Goal: Transaction & Acquisition: Purchase product/service

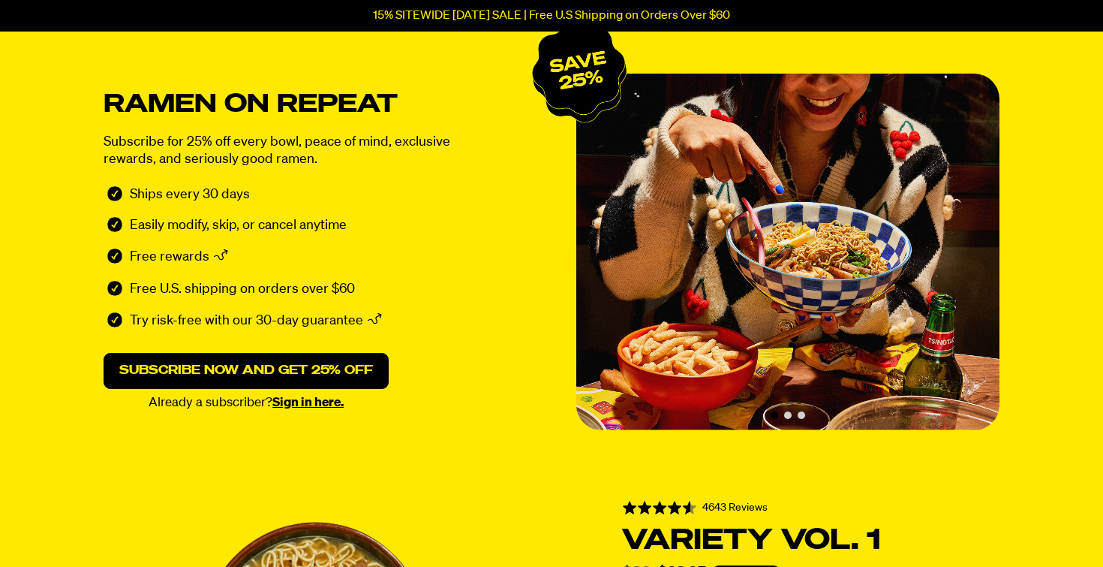
scroll to position [109, 0]
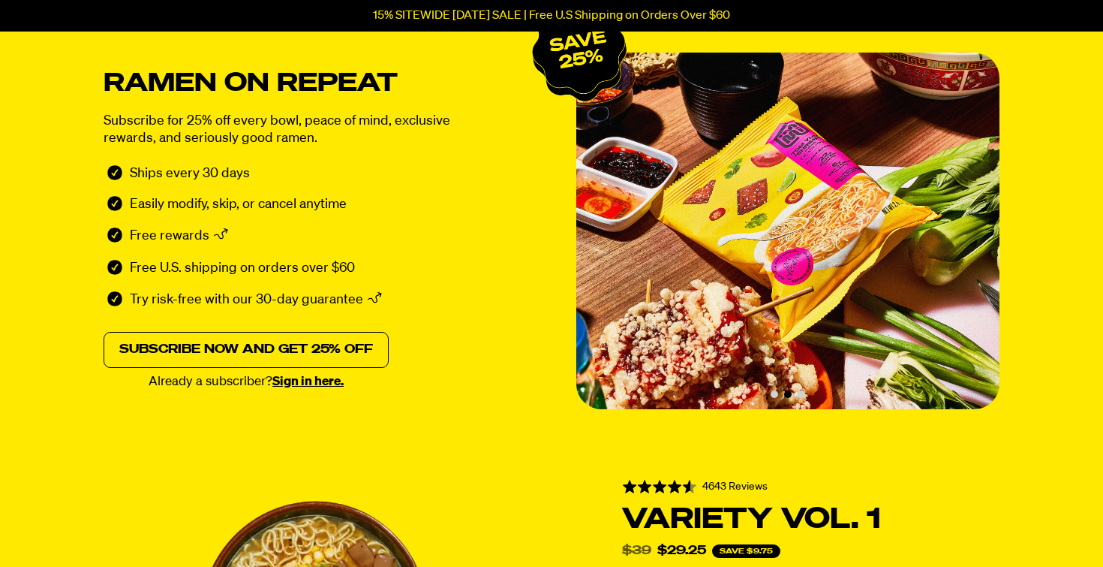
click at [267, 347] on link "Subscribe now and get 25% off" at bounding box center [246, 350] width 285 height 36
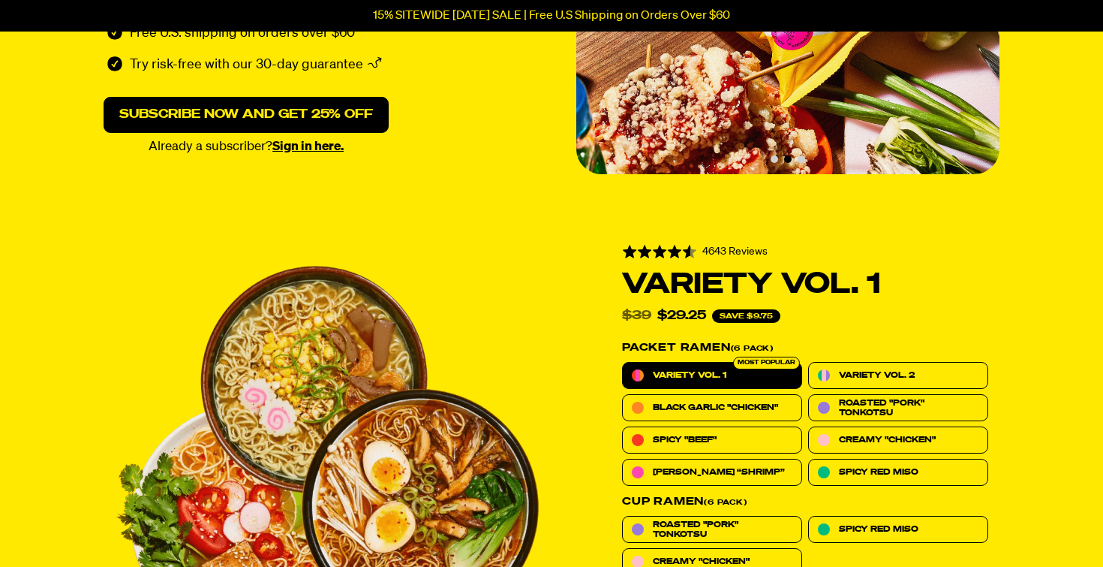
scroll to position [336, 0]
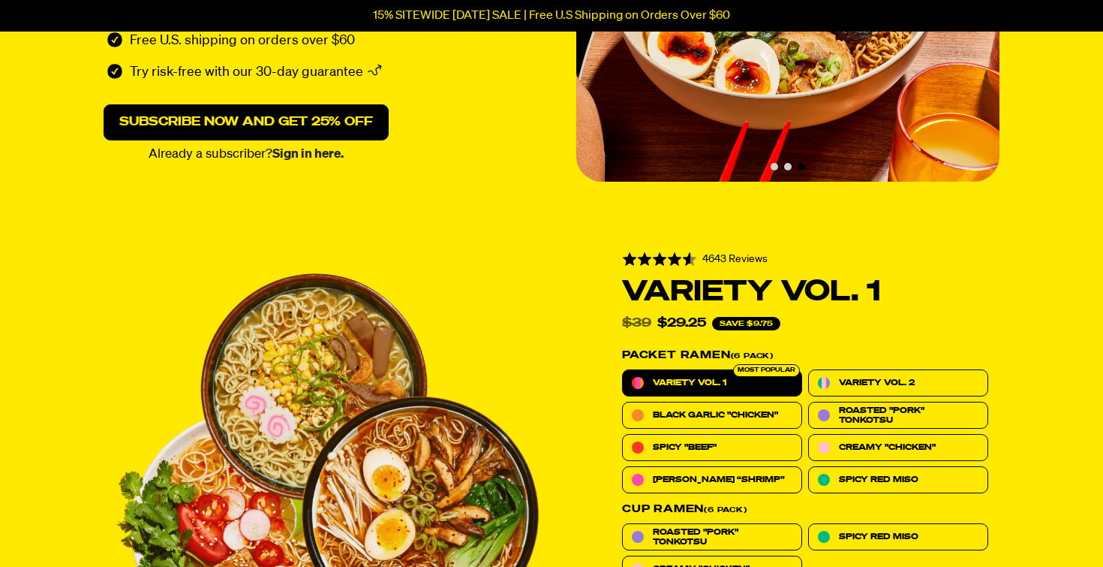
click at [309, 154] on link "Sign in here." at bounding box center [307, 154] width 71 height 13
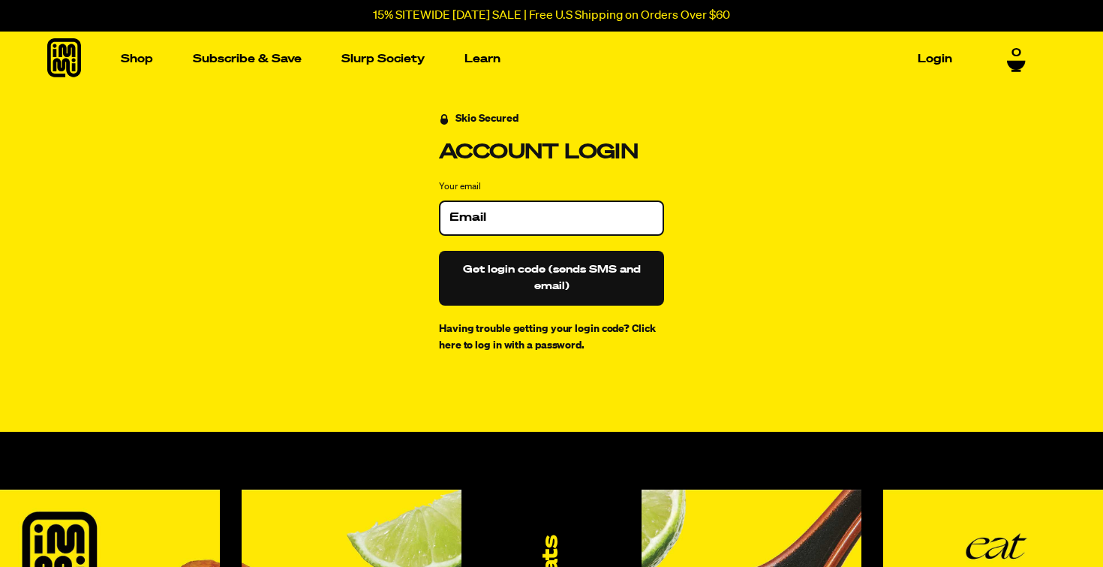
type input "[EMAIL_ADDRESS][DOMAIN_NAME]"
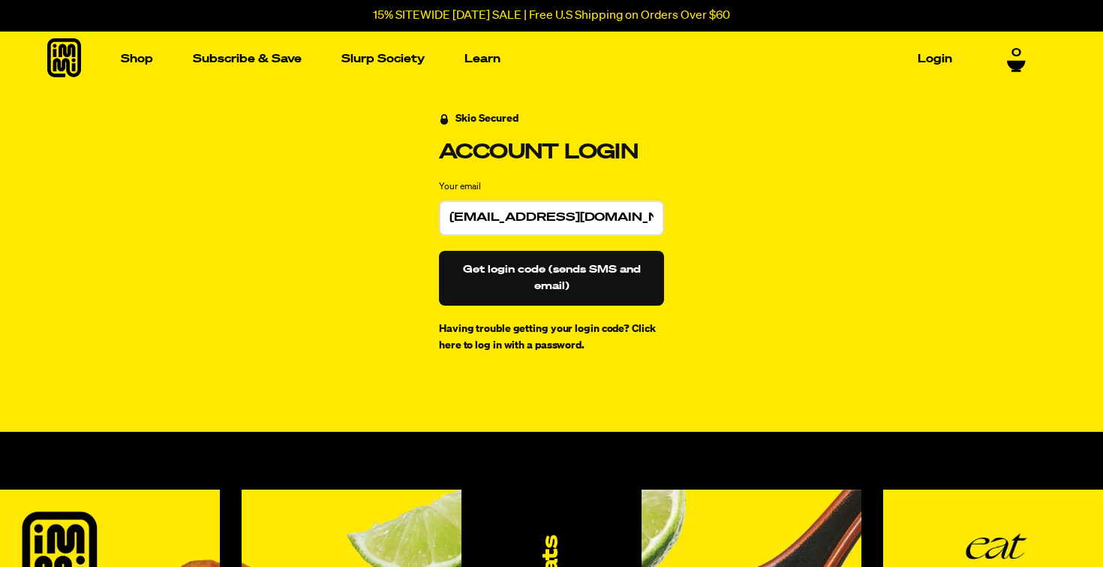
click at [503, 272] on button "Get login code (sends SMS and email)" at bounding box center [551, 278] width 225 height 55
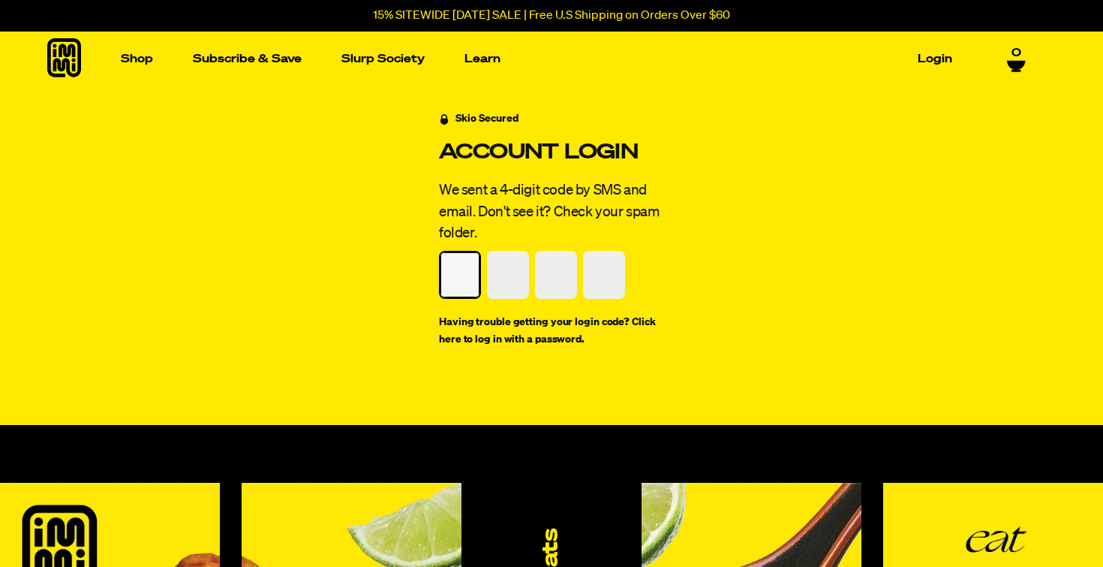
type input "9"
type input "3"
type input "2"
type input "5"
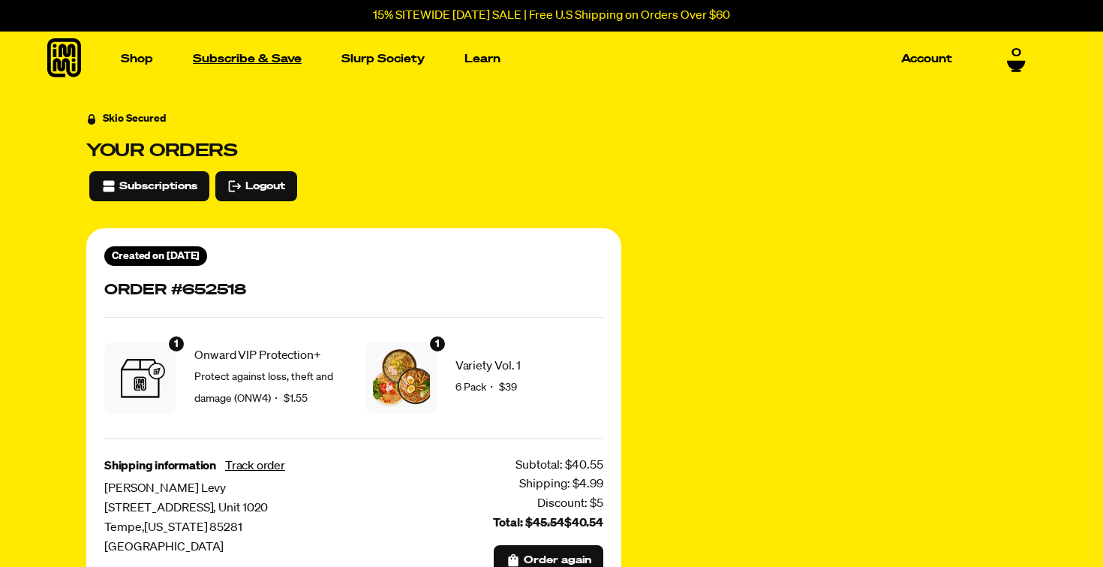
click at [273, 68] on link "Subscribe & Save" at bounding box center [247, 58] width 121 height 23
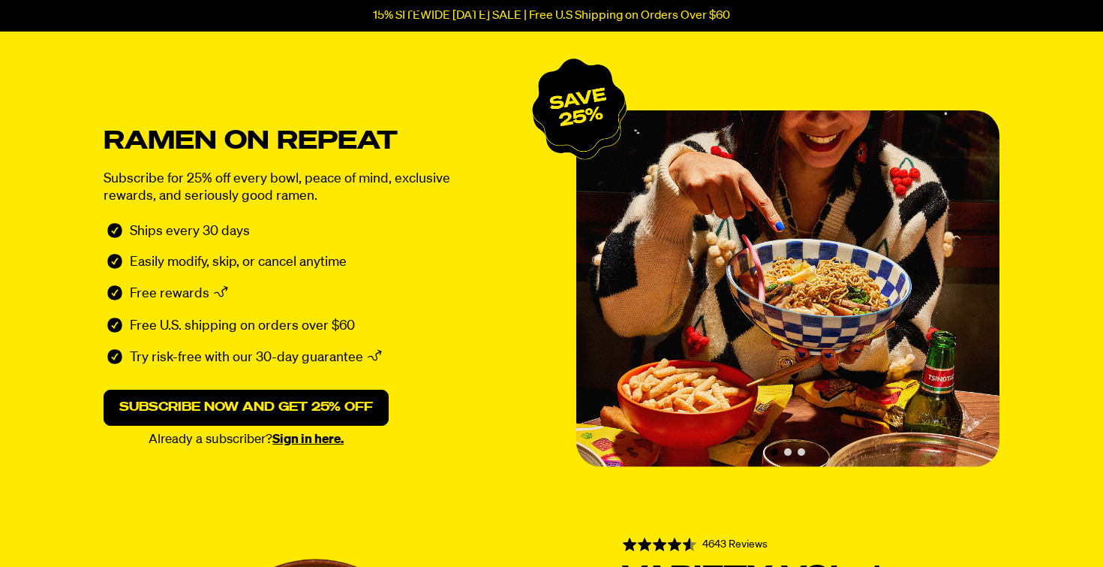
scroll to position [53, 0]
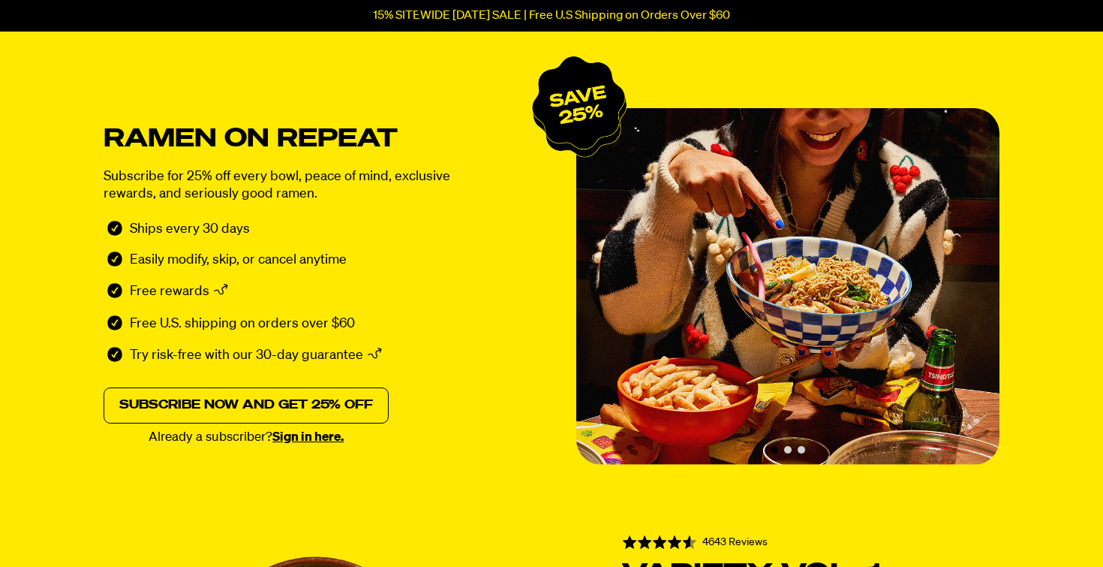
click at [263, 423] on link "Subscribe now and get 25% off" at bounding box center [246, 405] width 285 height 36
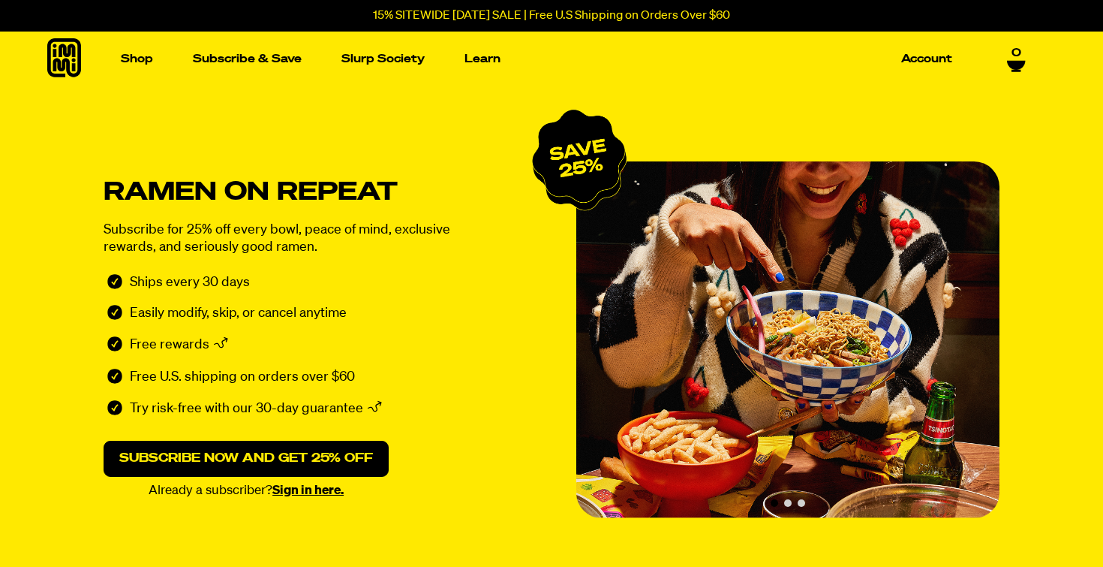
scroll to position [0, 0]
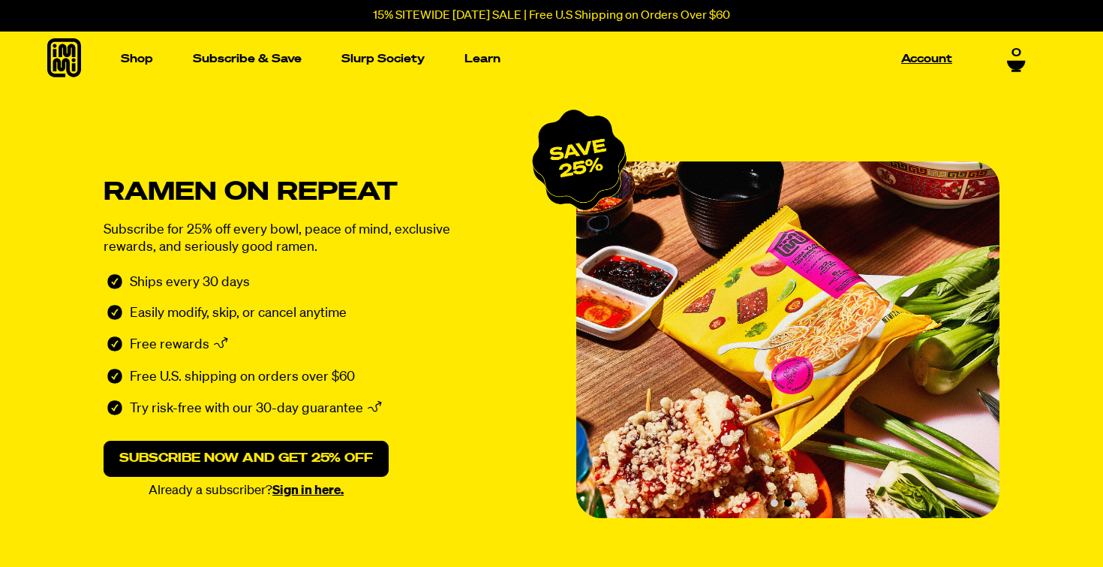
click at [920, 66] on link "Account" at bounding box center [927, 58] width 63 height 23
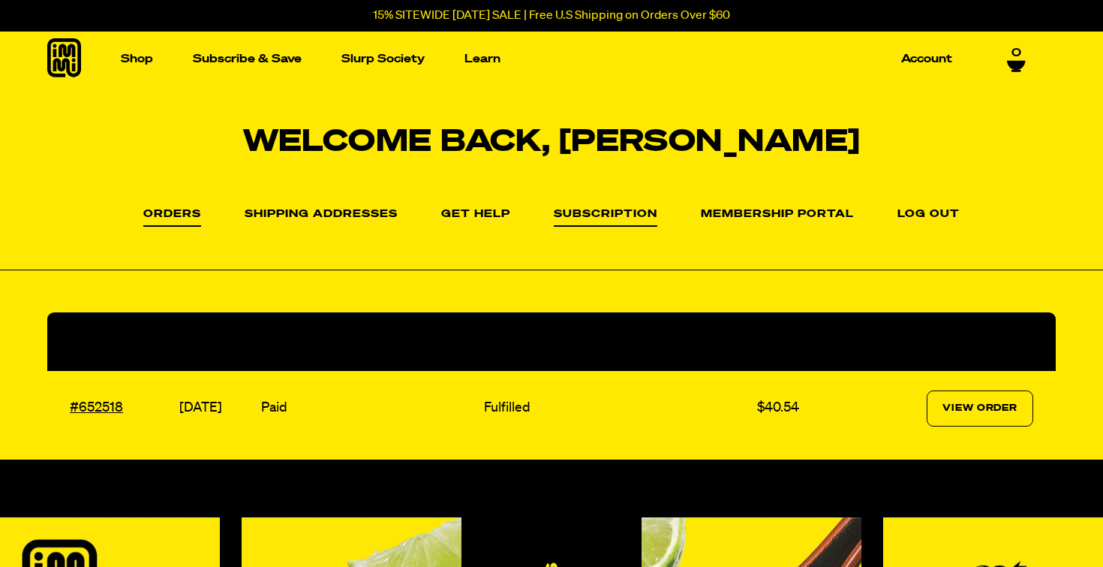
click at [567, 215] on link "Subscription" at bounding box center [606, 218] width 104 height 18
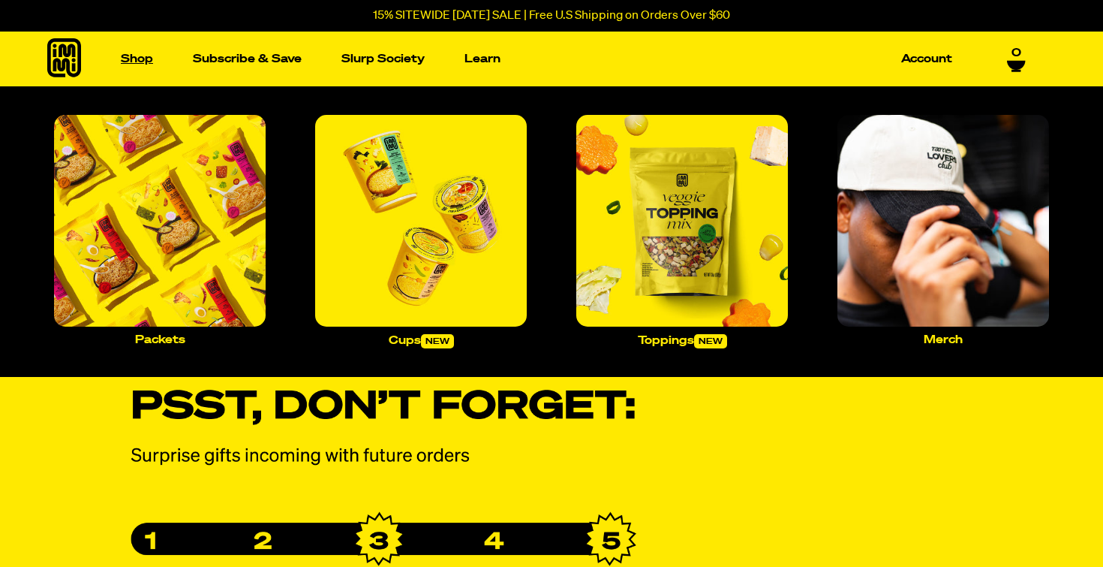
click at [140, 65] on link "Shop" at bounding box center [137, 58] width 44 height 23
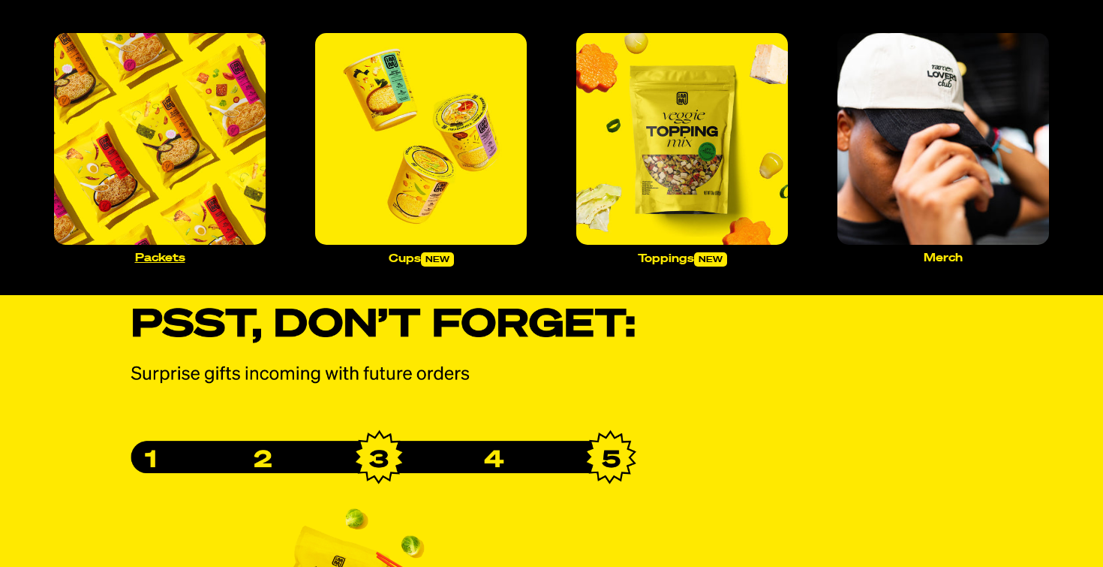
scroll to position [94, 0]
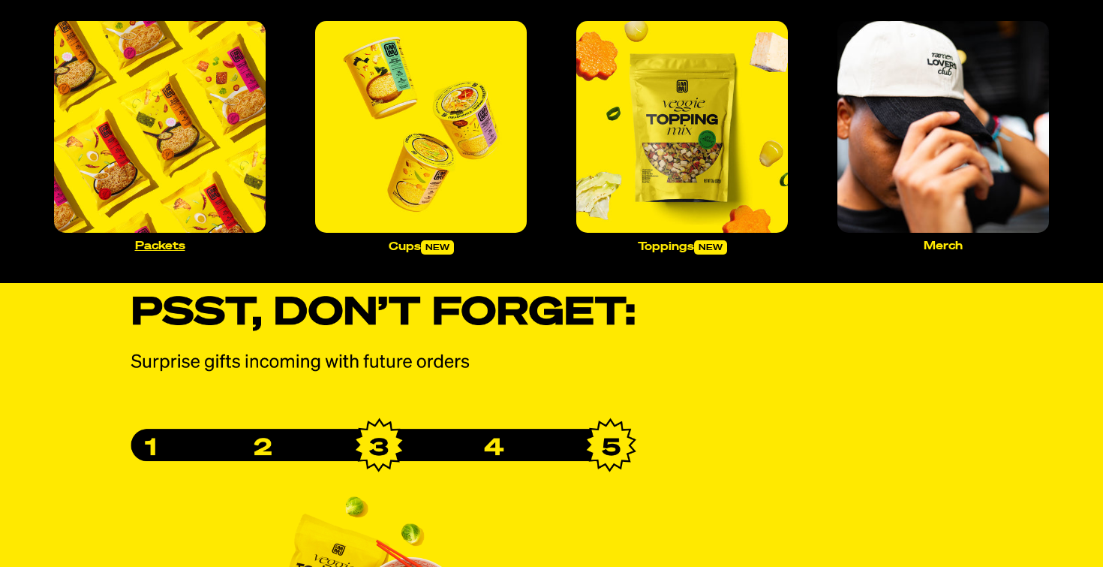
click at [212, 227] on img "Main navigation" at bounding box center [160, 127] width 212 height 212
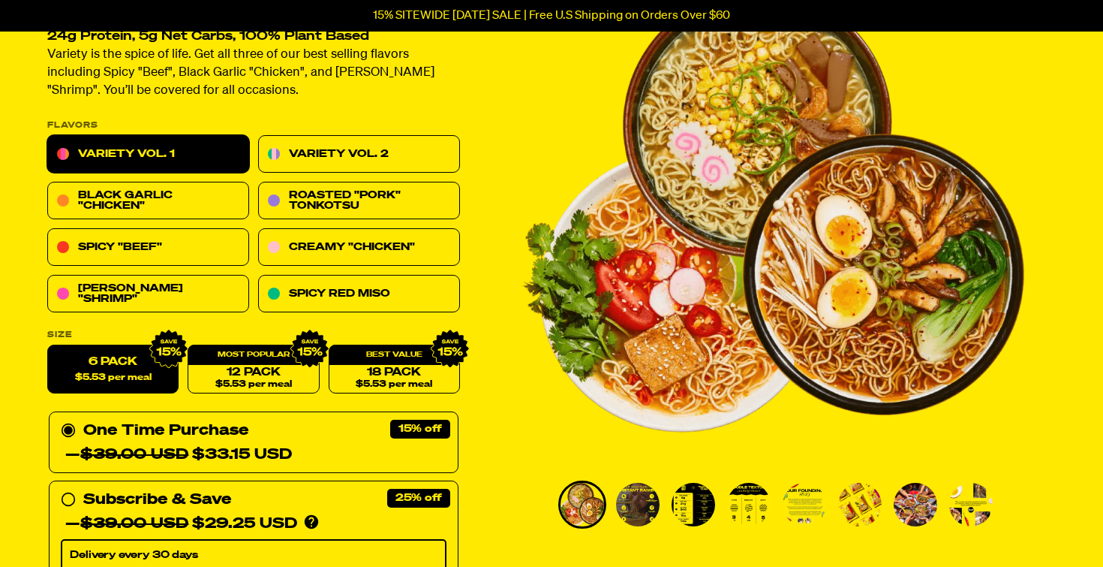
scroll to position [145, 0]
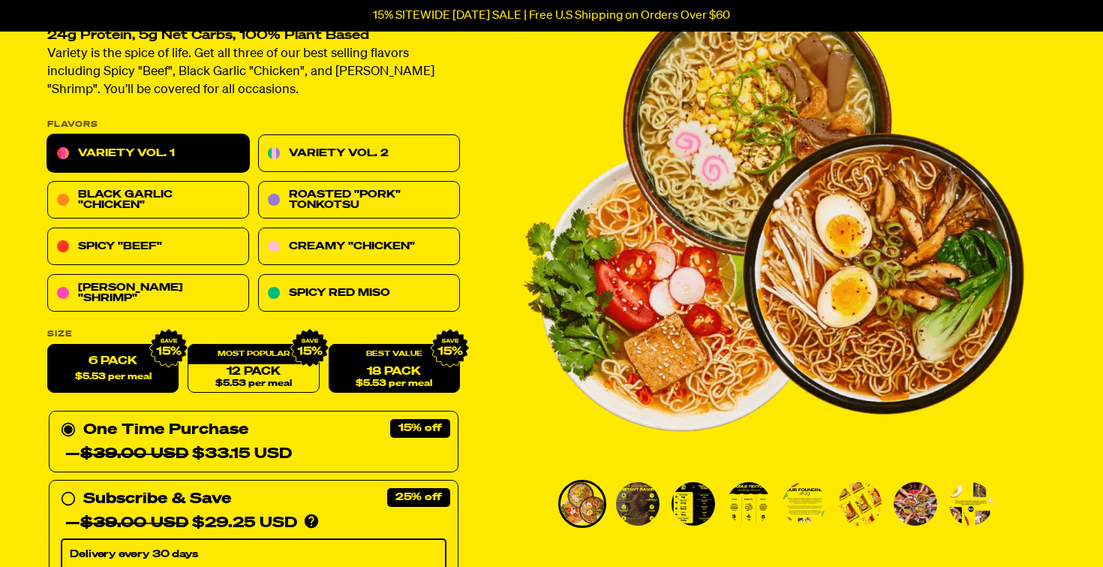
click at [410, 360] on div "18 Pack $5.53 per meal" at bounding box center [394, 369] width 131 height 49
click at [378, 375] on link "18 Pack $5.53 per meal" at bounding box center [394, 369] width 131 height 49
radio input "false"
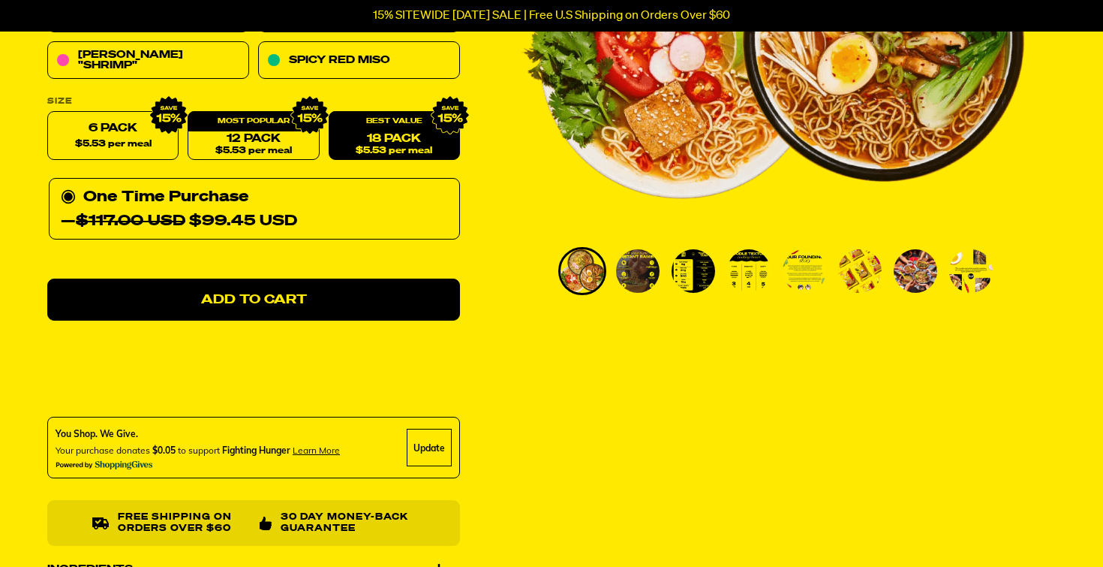
scroll to position [375, 0]
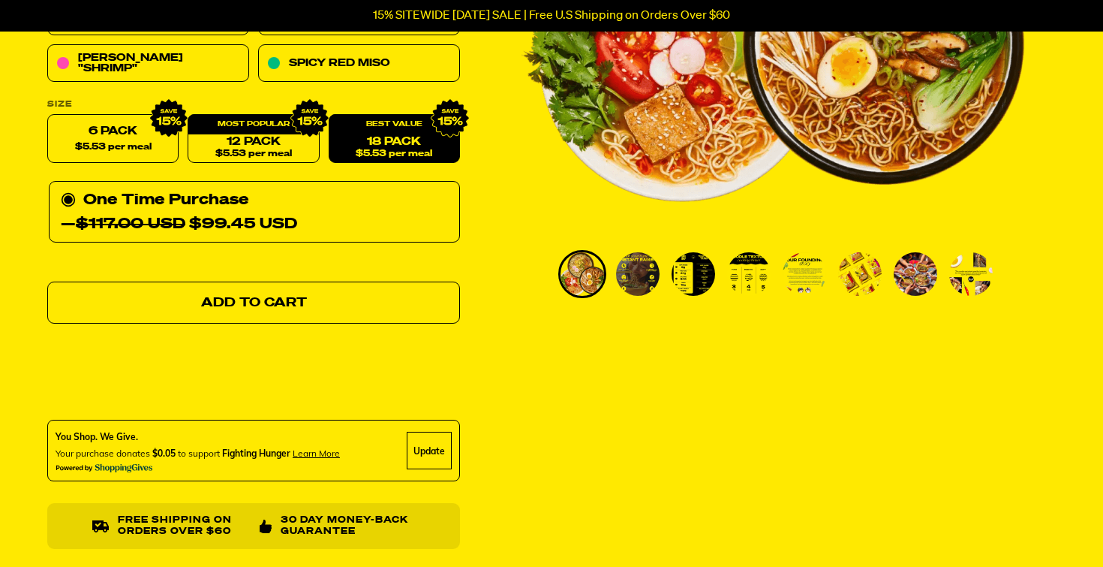
click at [282, 300] on span "Add to Cart" at bounding box center [254, 303] width 106 height 13
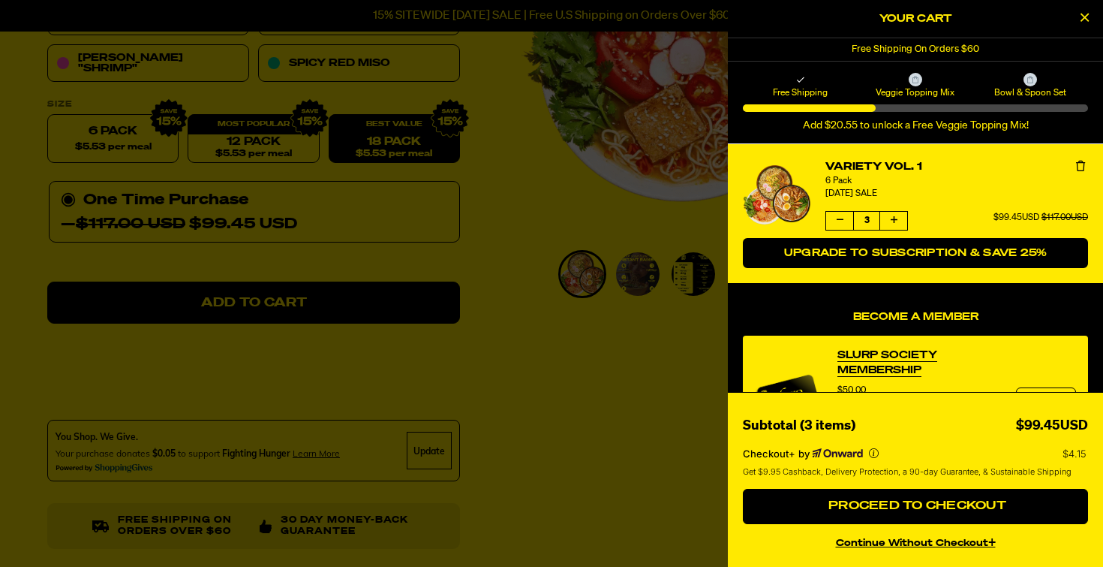
click at [865, 255] on span "Upgrade to Subscription & Save 25%" at bounding box center [915, 253] width 263 height 11
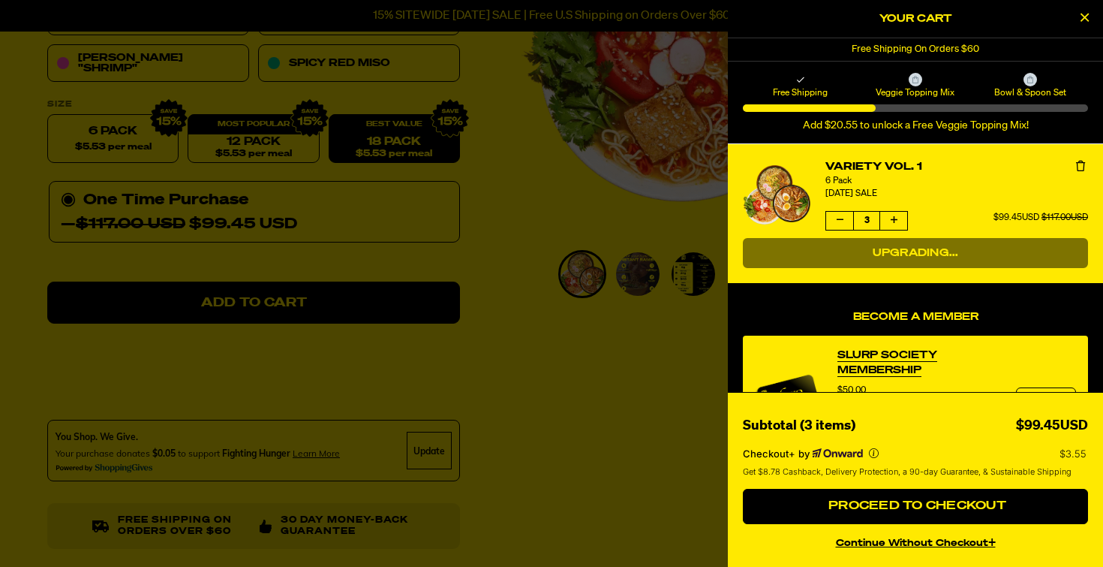
select select "Every 30 Days"
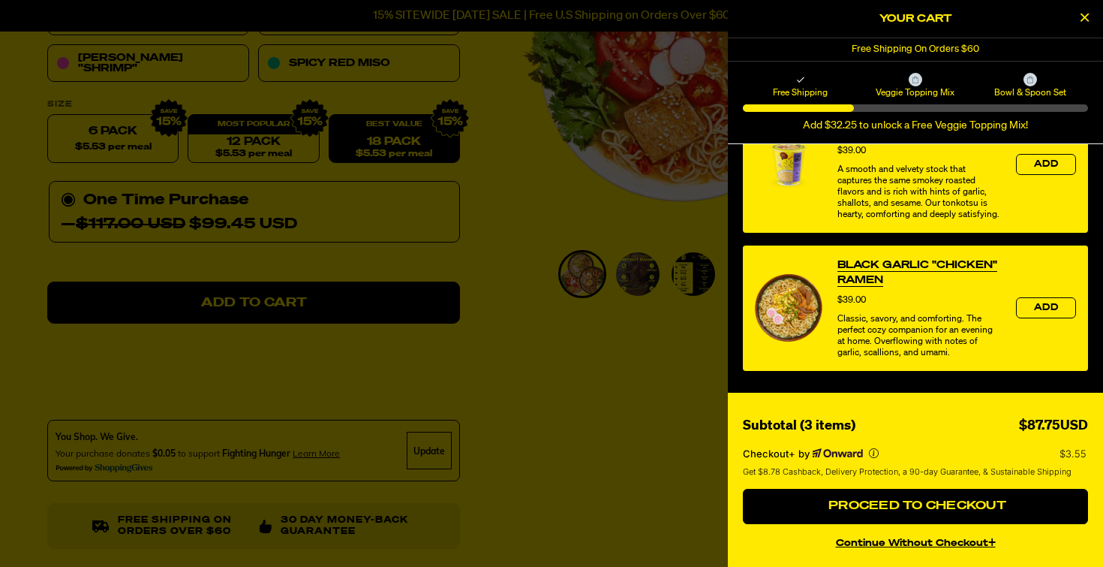
scroll to position [688, 0]
click at [509, 292] on div at bounding box center [551, 283] width 1103 height 567
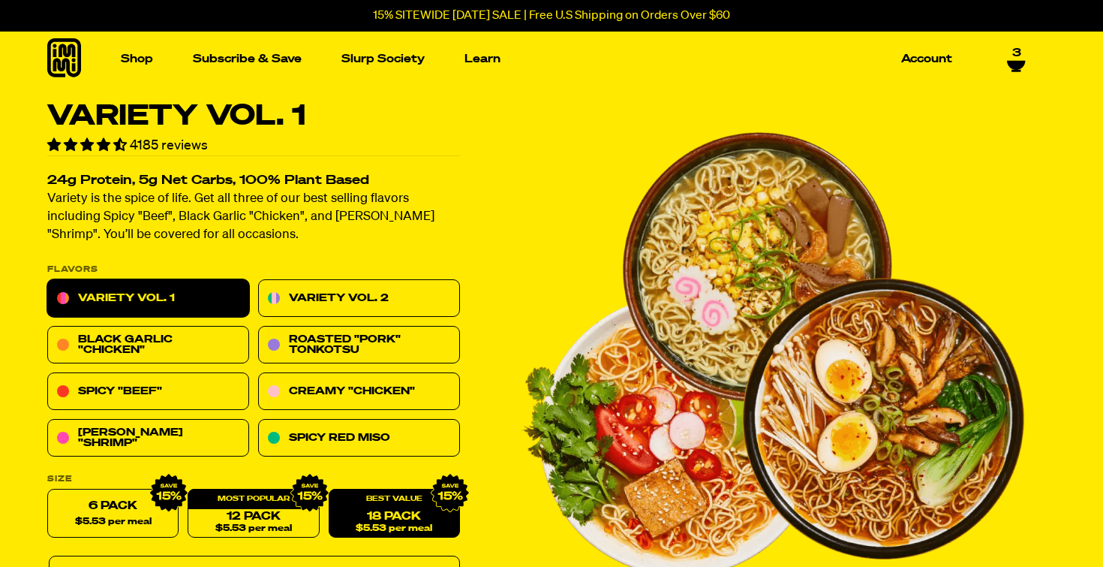
scroll to position [0, 0]
click at [1013, 61] on icon at bounding box center [1016, 65] width 18 height 9
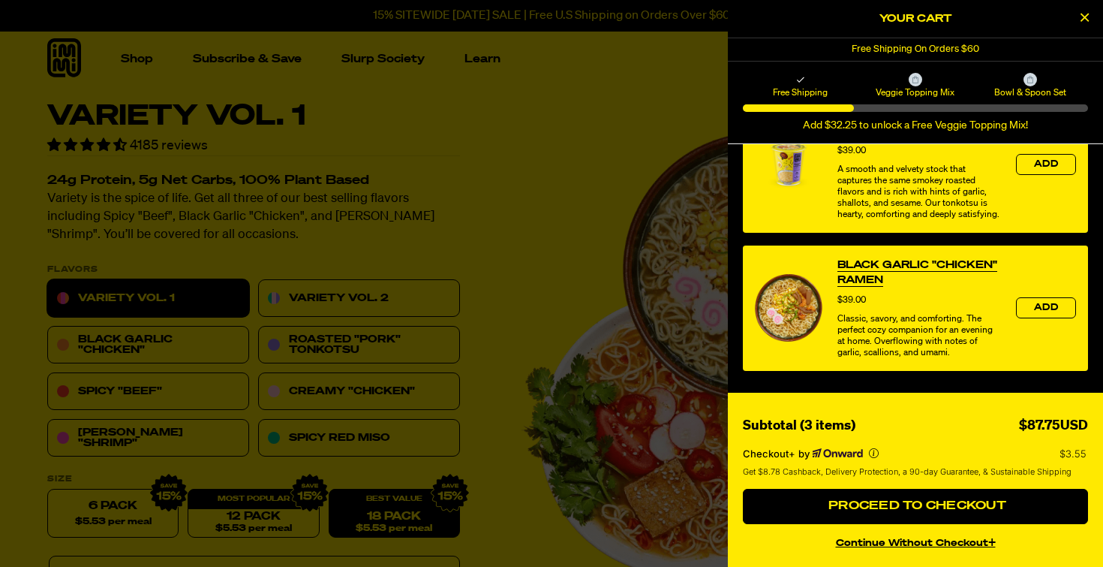
scroll to position [688, 0]
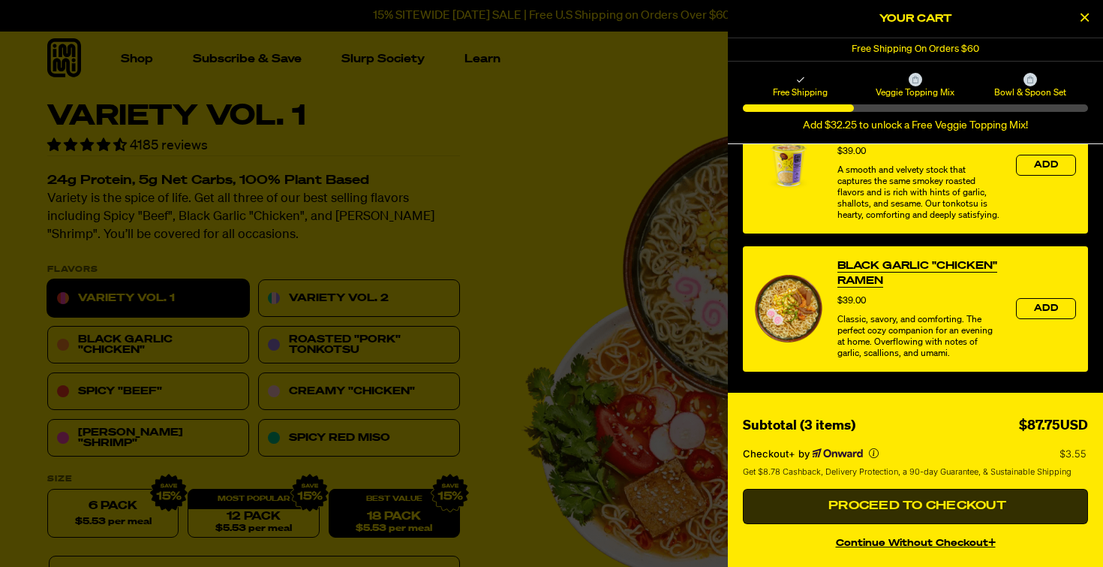
click at [945, 502] on span "Proceed to Checkout" at bounding box center [916, 506] width 182 height 12
